Goal: Information Seeking & Learning: Learn about a topic

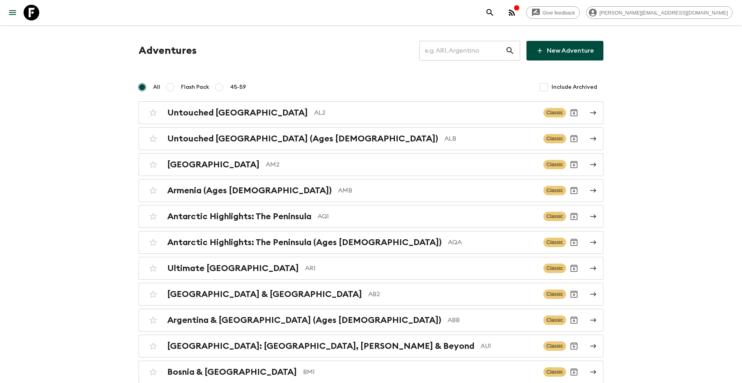
click at [494, 51] on input "text" at bounding box center [462, 51] width 86 height 22
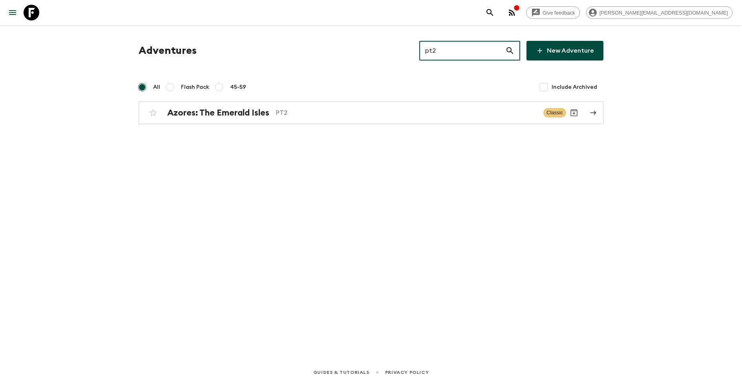
type input "pt2"
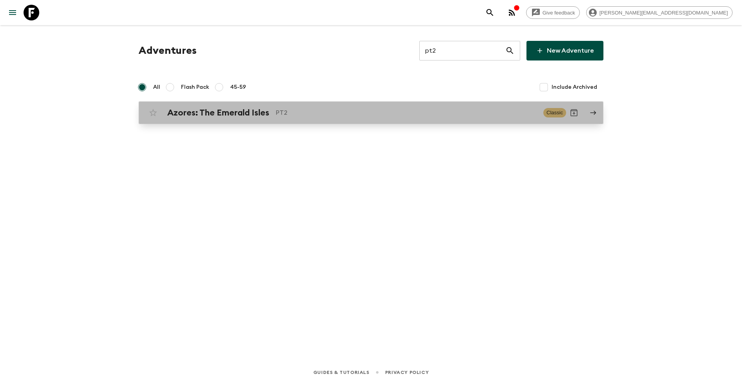
click at [293, 111] on p "PT2" at bounding box center [406, 112] width 261 height 9
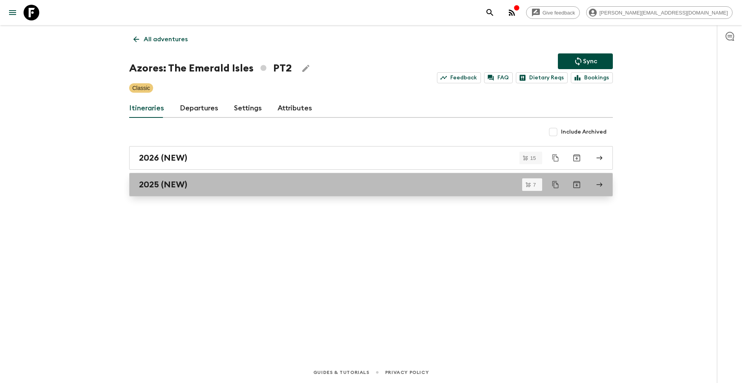
click at [193, 184] on div "2025 (NEW)" at bounding box center [363, 184] width 449 height 10
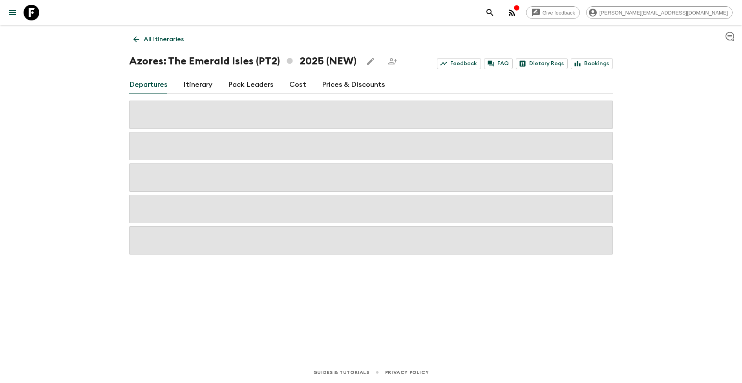
click at [192, 84] on link "Itinerary" at bounding box center [197, 84] width 29 height 19
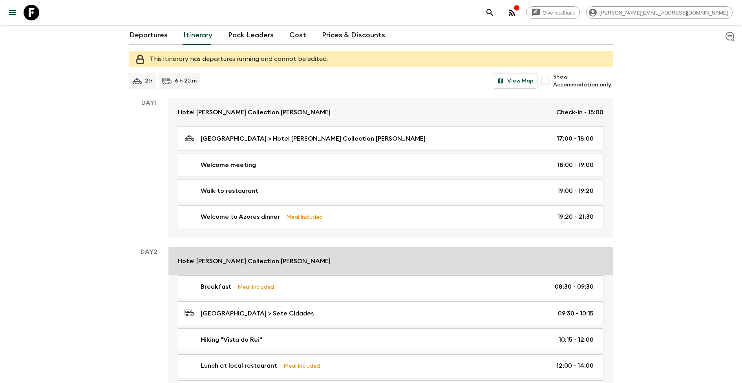
scroll to position [60, 0]
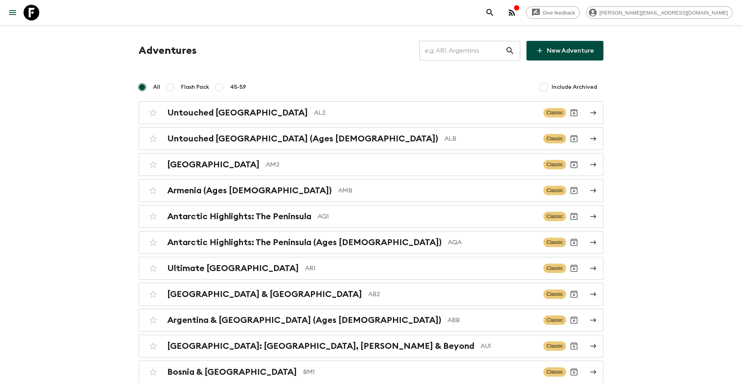
click at [472, 48] on input "text" at bounding box center [462, 51] width 86 height 22
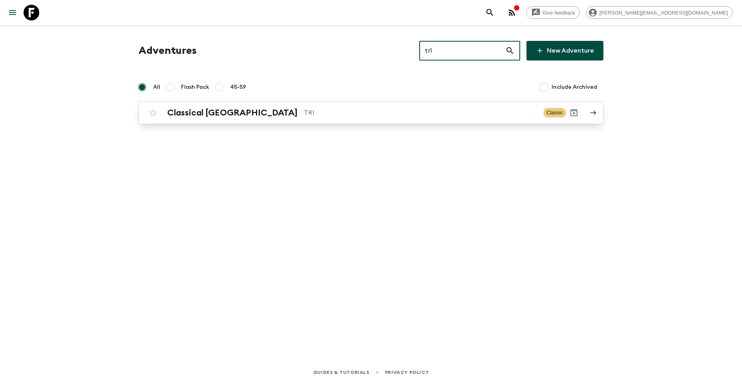
type input "tr1"
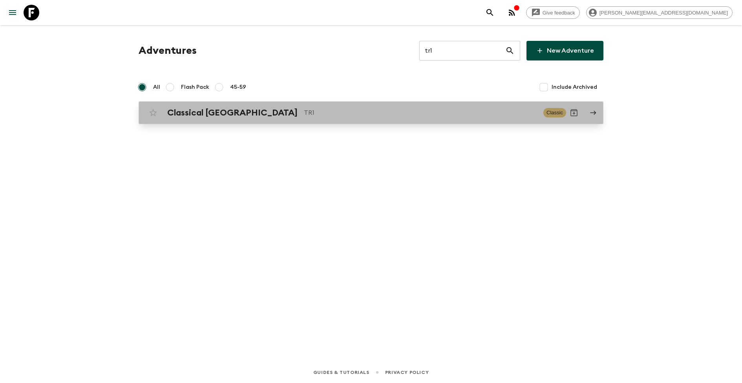
click at [245, 108] on div "Classical Türkiye TR1" at bounding box center [352, 113] width 370 height 10
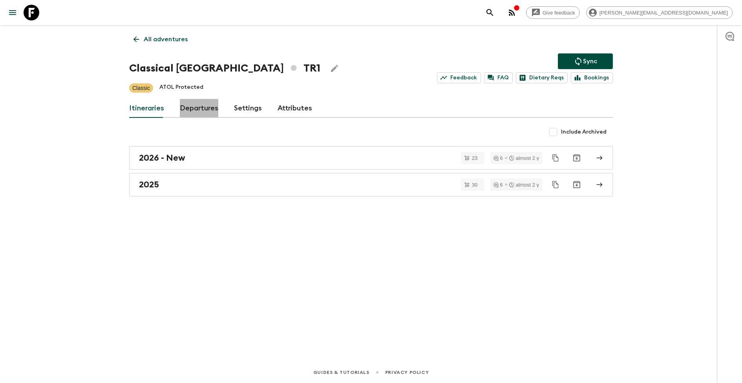
click at [201, 111] on link "Departures" at bounding box center [199, 108] width 38 height 19
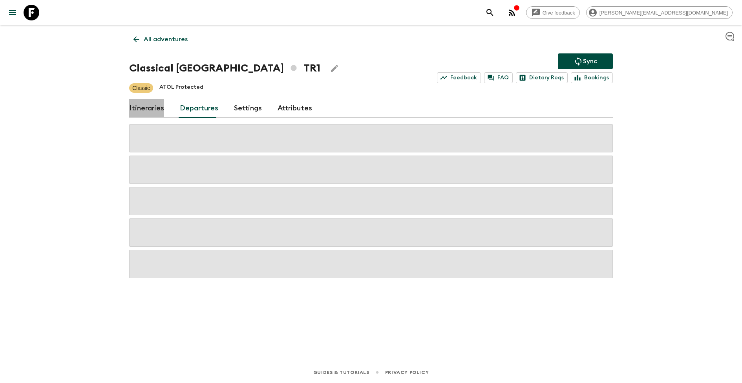
click at [149, 109] on link "Itineraries" at bounding box center [146, 108] width 35 height 19
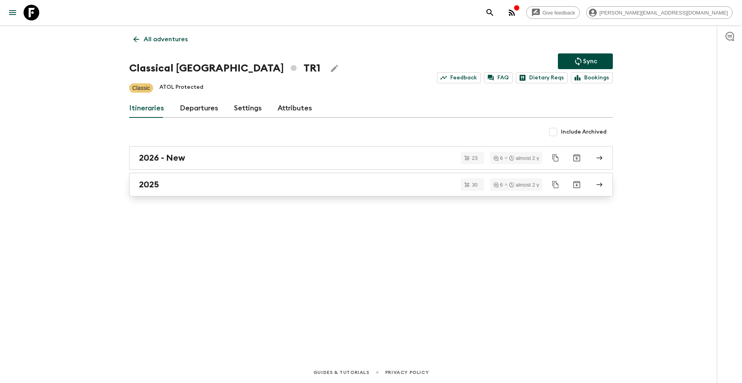
click at [181, 183] on div "2025" at bounding box center [363, 184] width 449 height 10
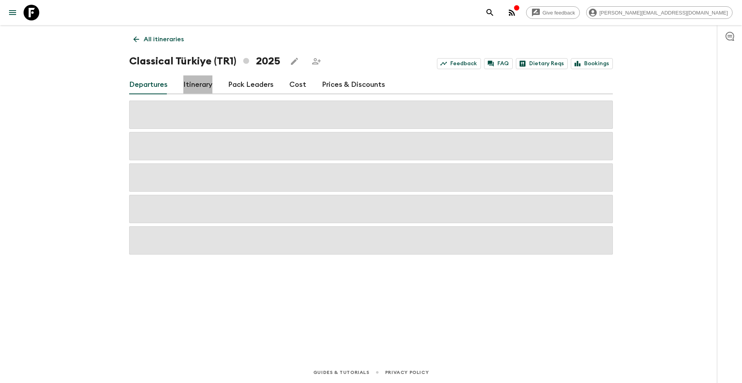
click at [198, 84] on link "Itinerary" at bounding box center [197, 84] width 29 height 19
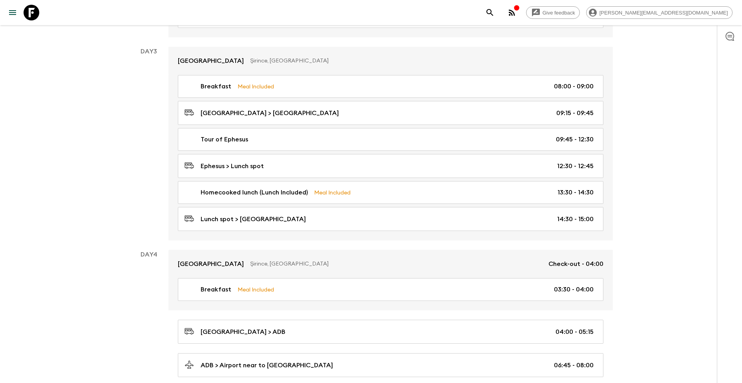
scroll to position [441, 0]
